Goal: Transaction & Acquisition: Purchase product/service

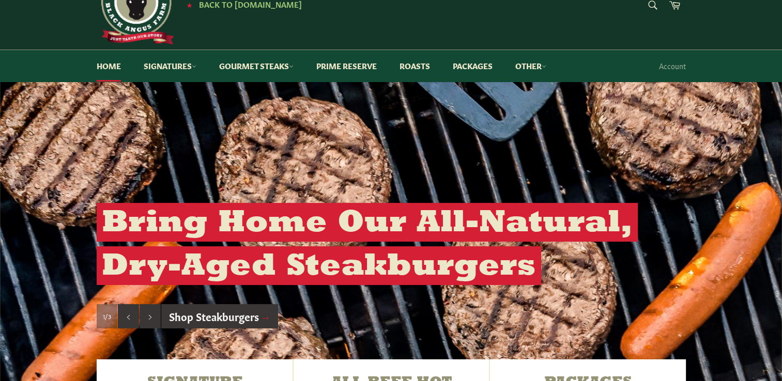
scroll to position [45, 0]
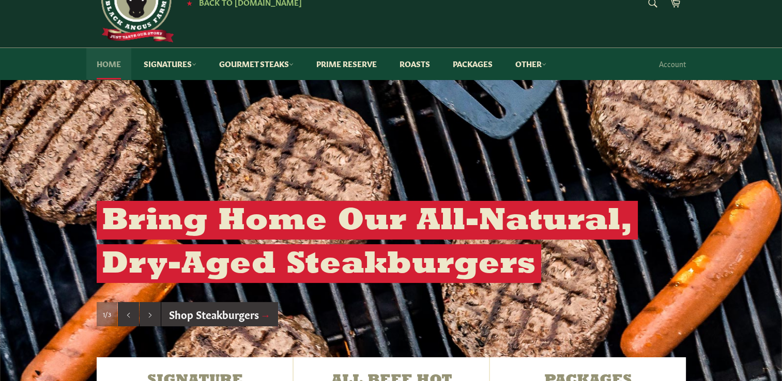
click at [109, 62] on link "Home" at bounding box center [108, 64] width 45 height 32
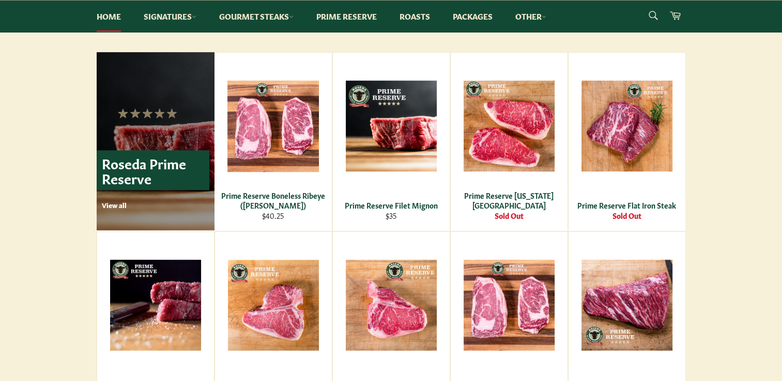
scroll to position [644, 0]
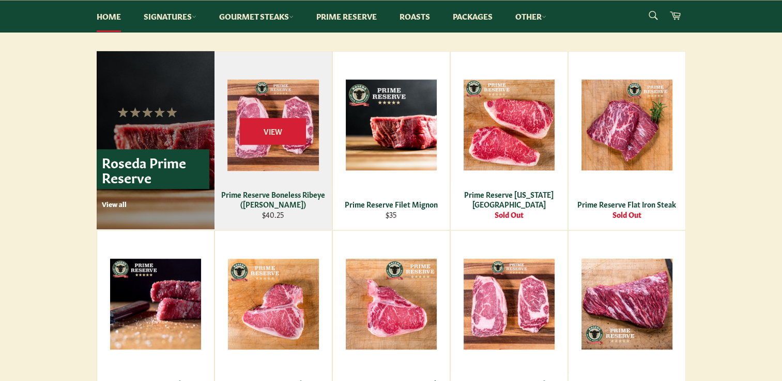
click at [263, 102] on div "View" at bounding box center [272, 141] width 117 height 178
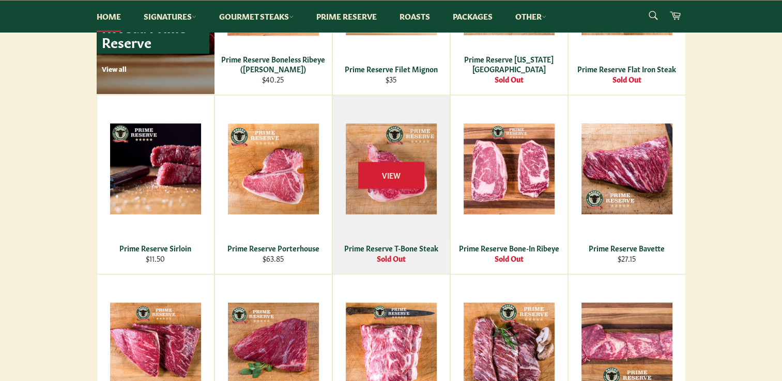
scroll to position [780, 0]
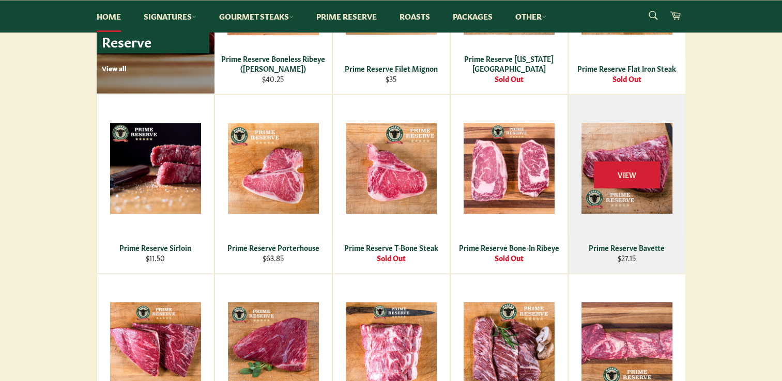
click at [621, 191] on div "View" at bounding box center [626, 184] width 117 height 178
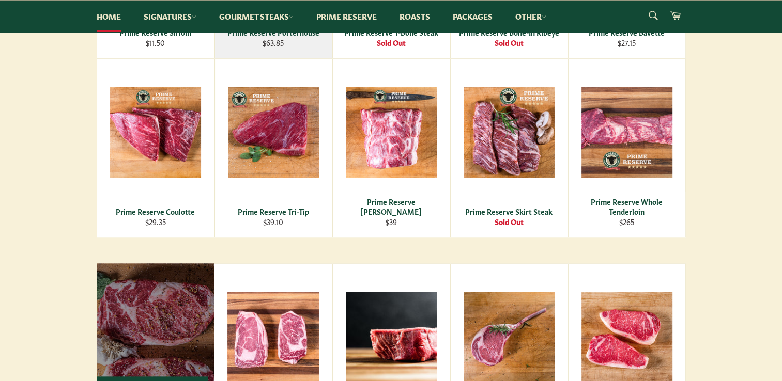
scroll to position [996, 0]
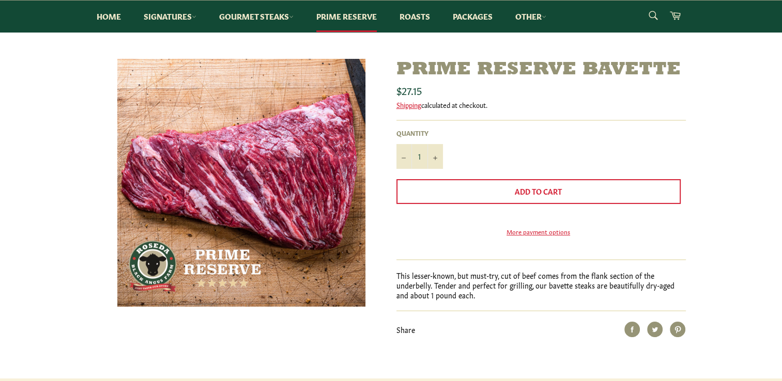
scroll to position [95, 0]
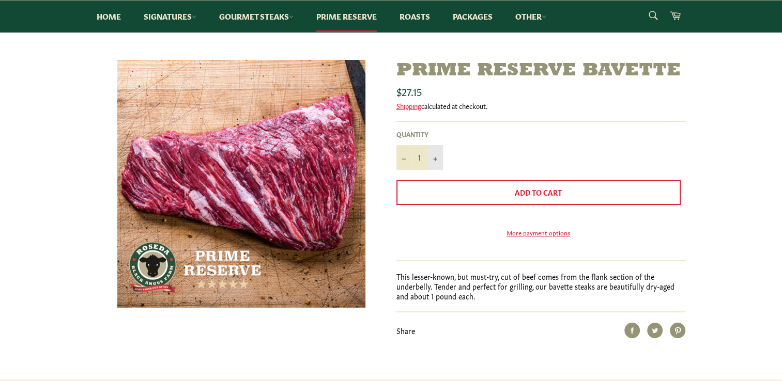
click at [431, 158] on button "+" at bounding box center [434, 157] width 15 height 25
click at [434, 155] on button "+" at bounding box center [434, 157] width 15 height 25
type input "3"
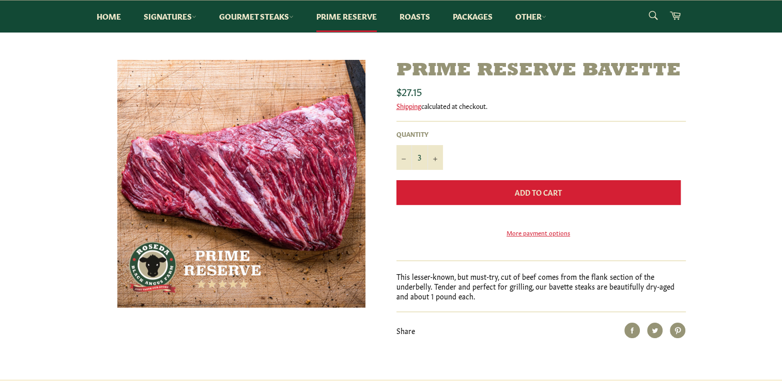
click at [479, 199] on button "Add to Cart" at bounding box center [538, 192] width 284 height 25
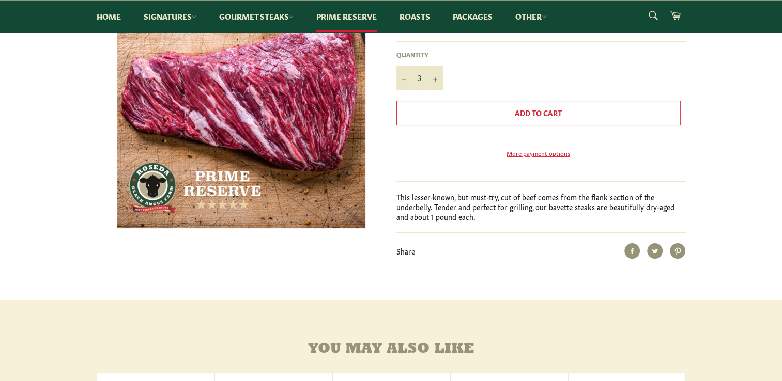
scroll to position [165, 0]
